Goal: Book appointment/travel/reservation

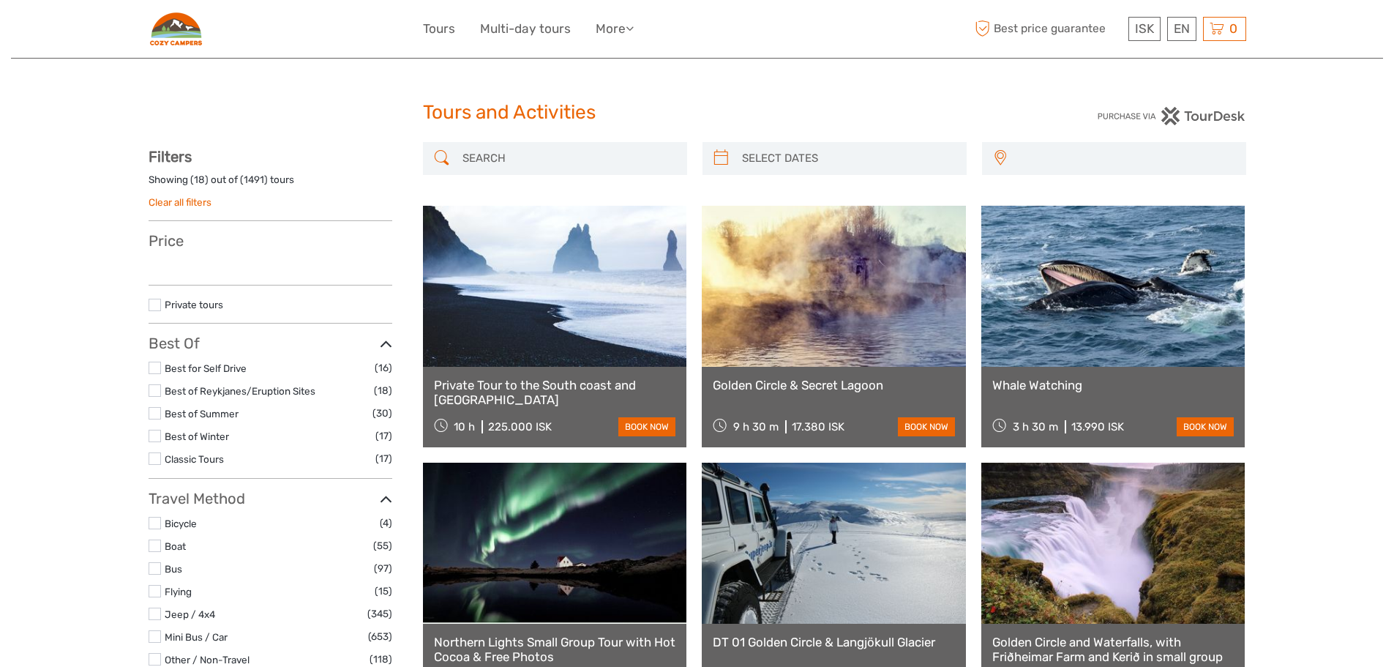
select select
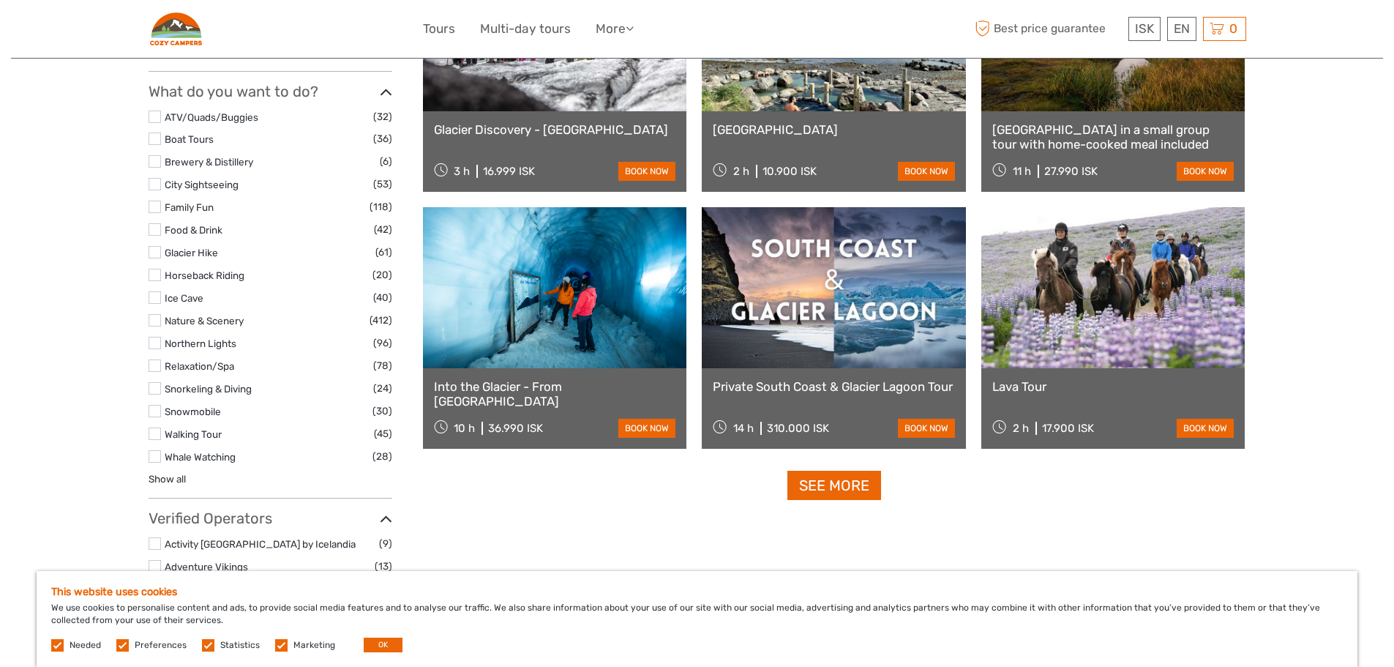
scroll to position [1287, 0]
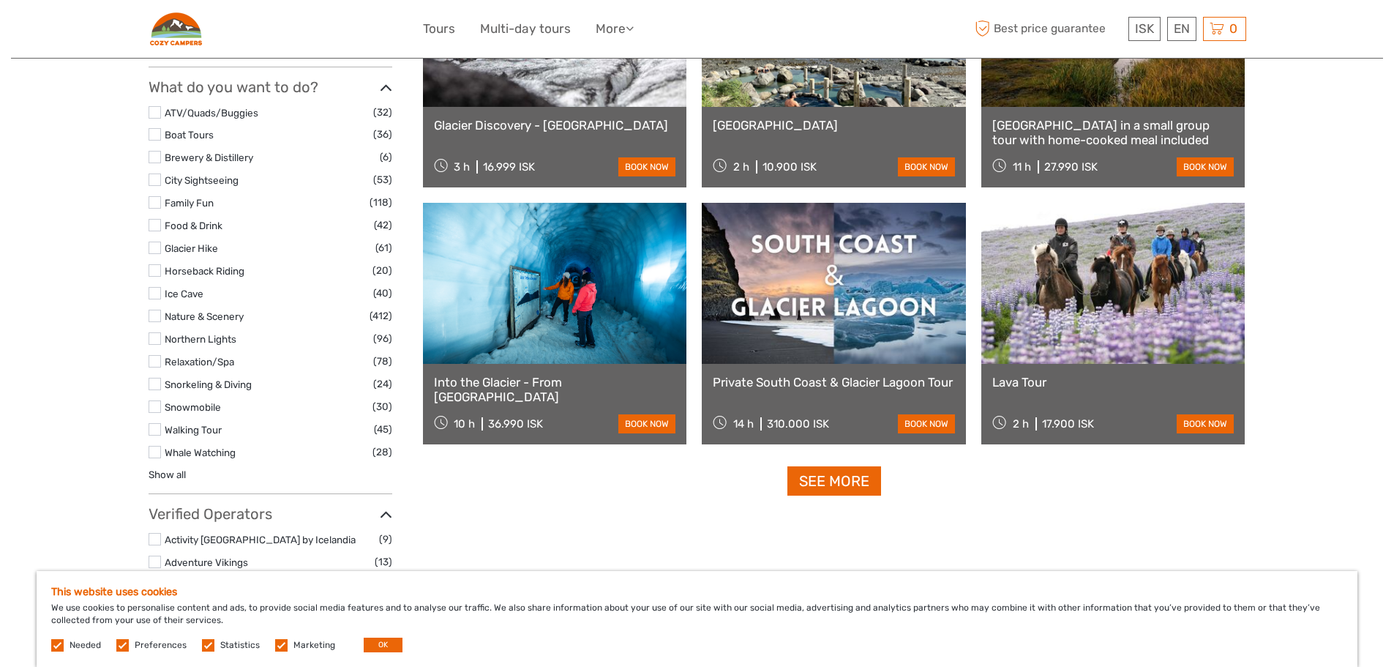
click at [1105, 290] on link at bounding box center [1113, 283] width 264 height 161
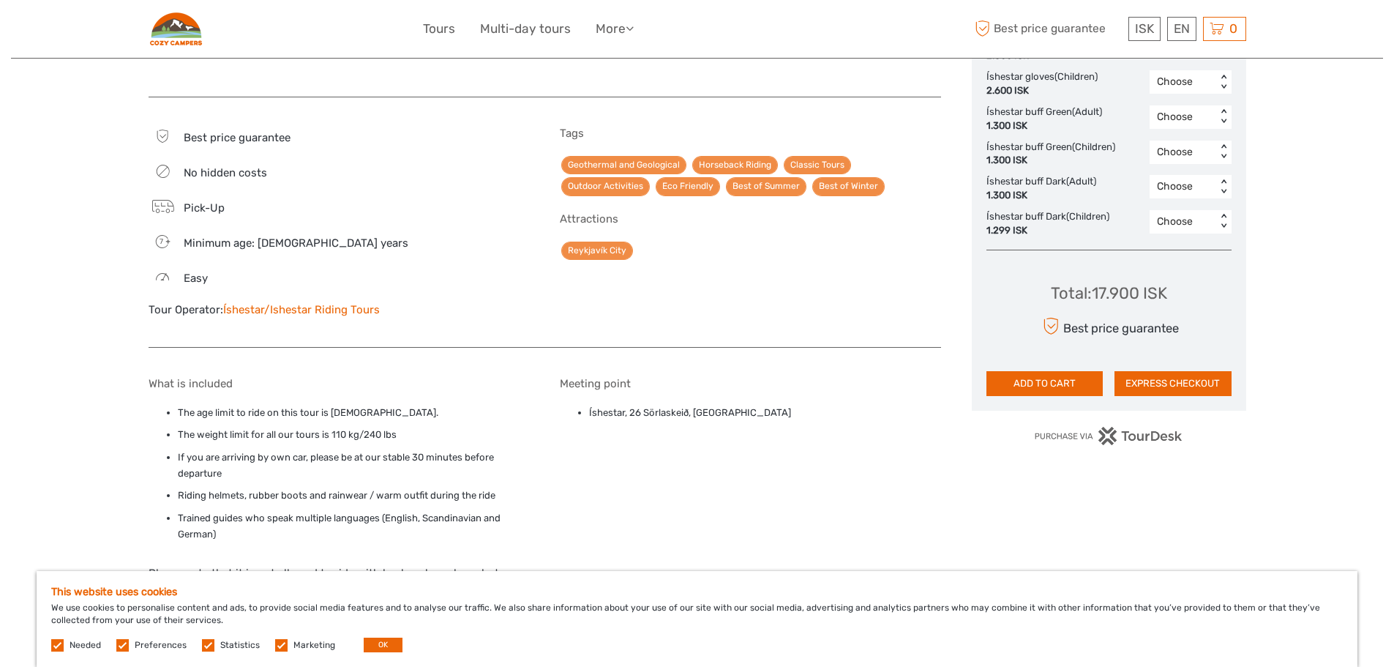
scroll to position [943, 0]
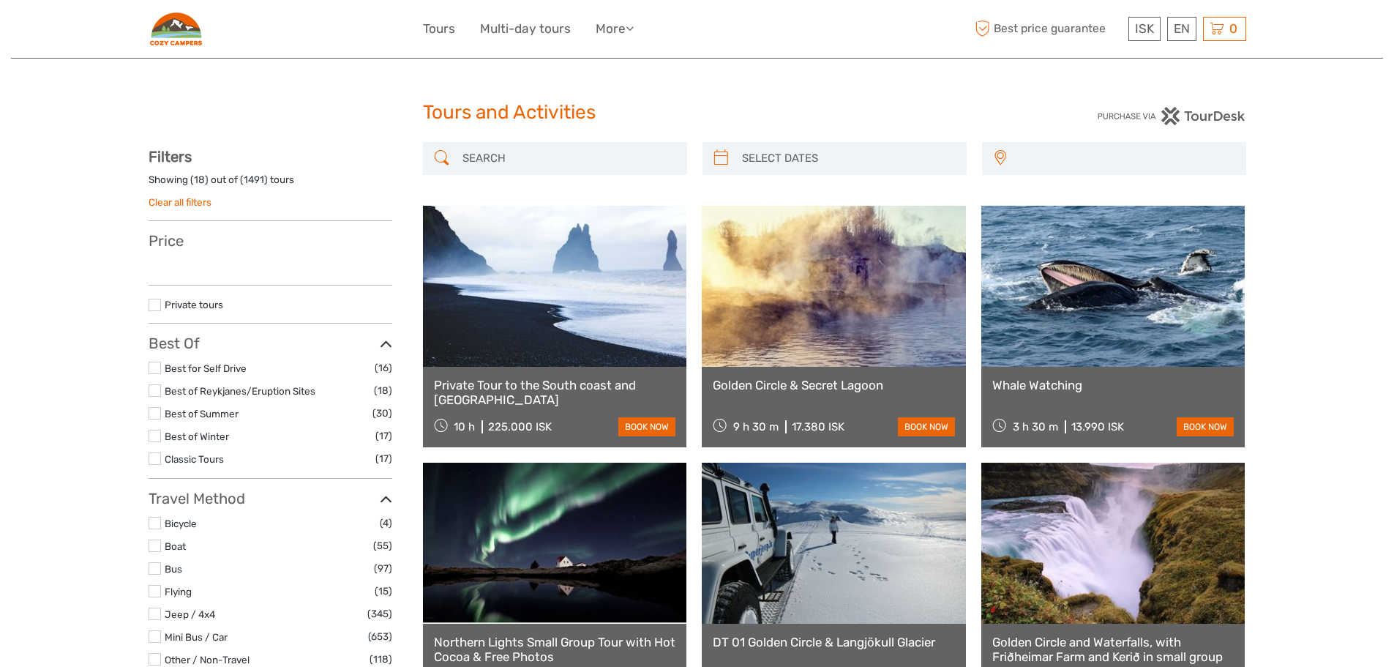
select select
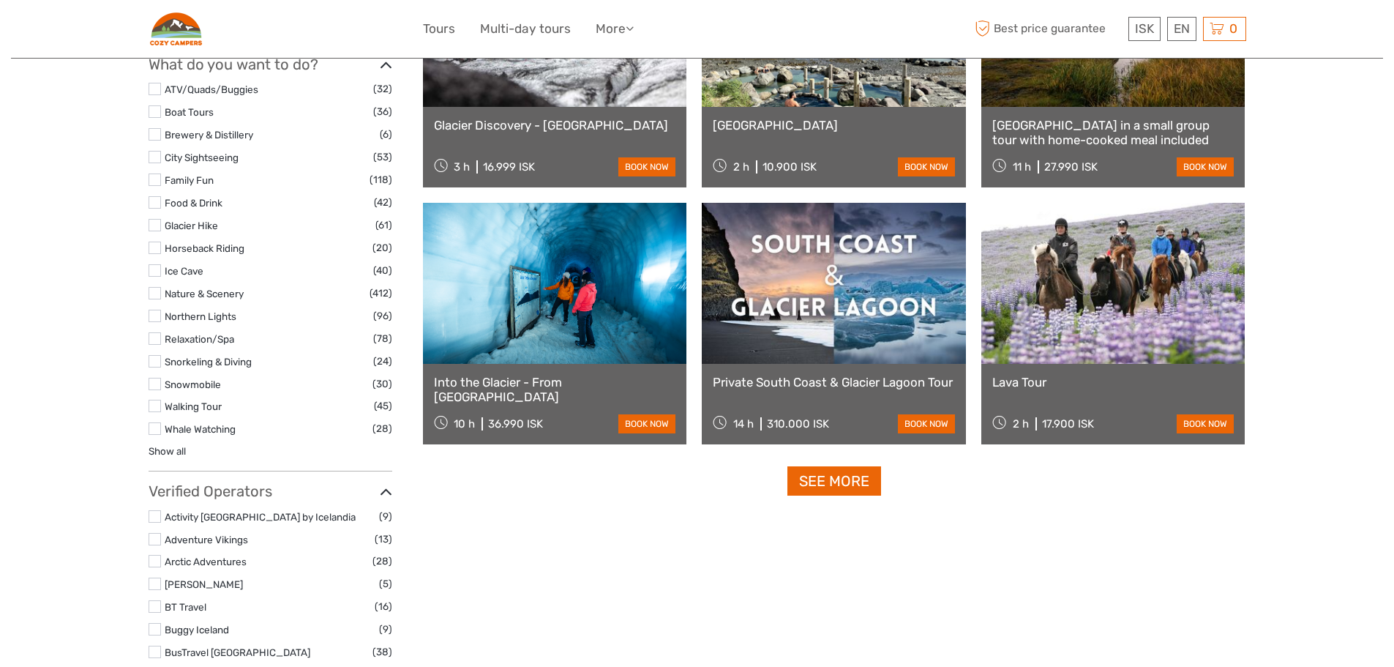
select select
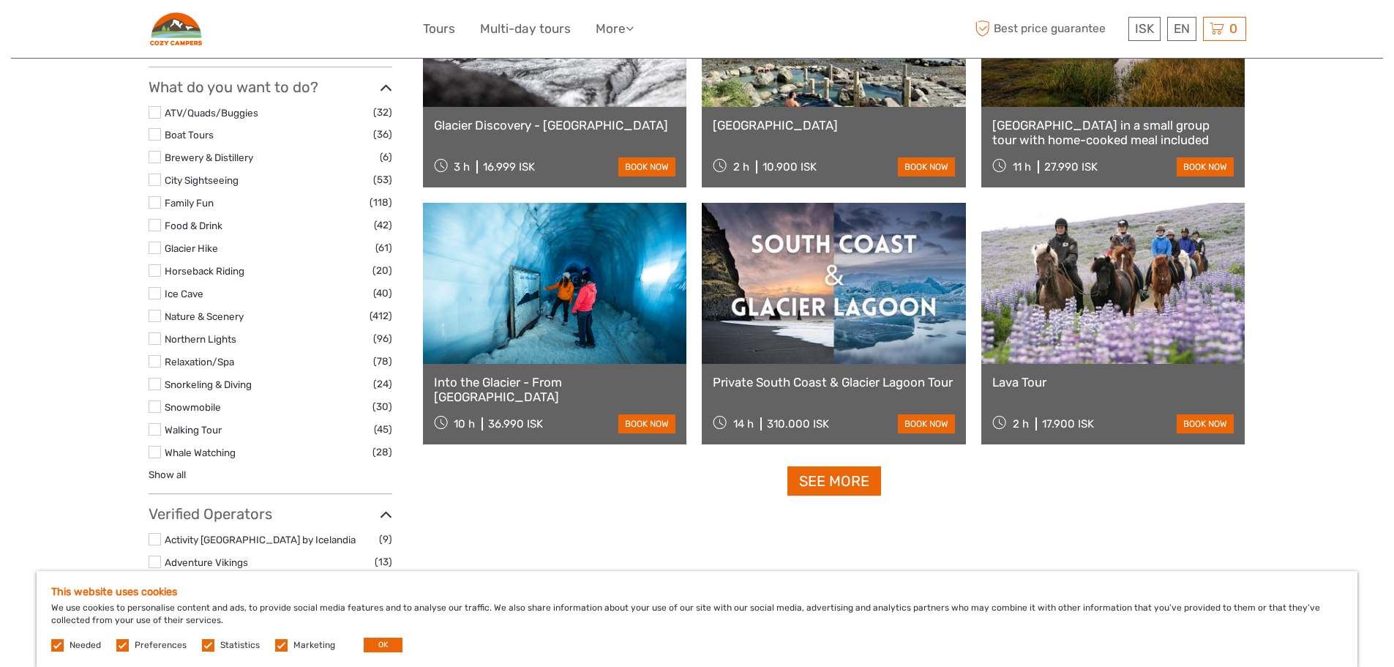
scroll to position [0, 0]
